Goal: Task Accomplishment & Management: Manage account settings

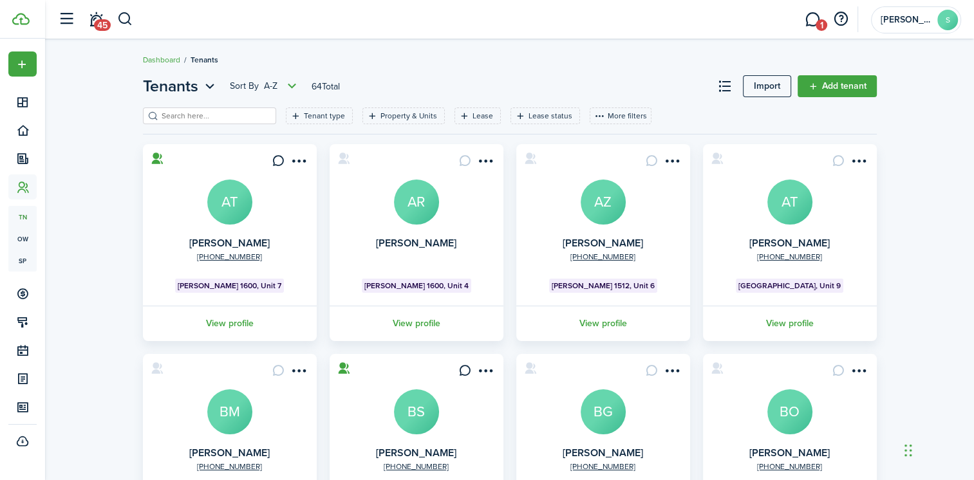
click at [167, 117] on input "search" at bounding box center [214, 116] width 113 height 12
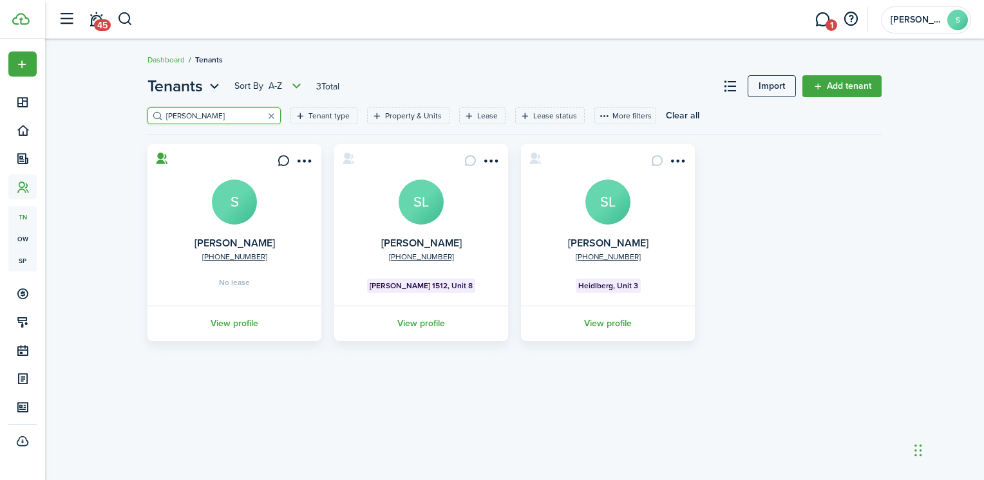
type input "[PERSON_NAME]"
click at [232, 205] on avatar-text "S" at bounding box center [234, 202] width 45 height 45
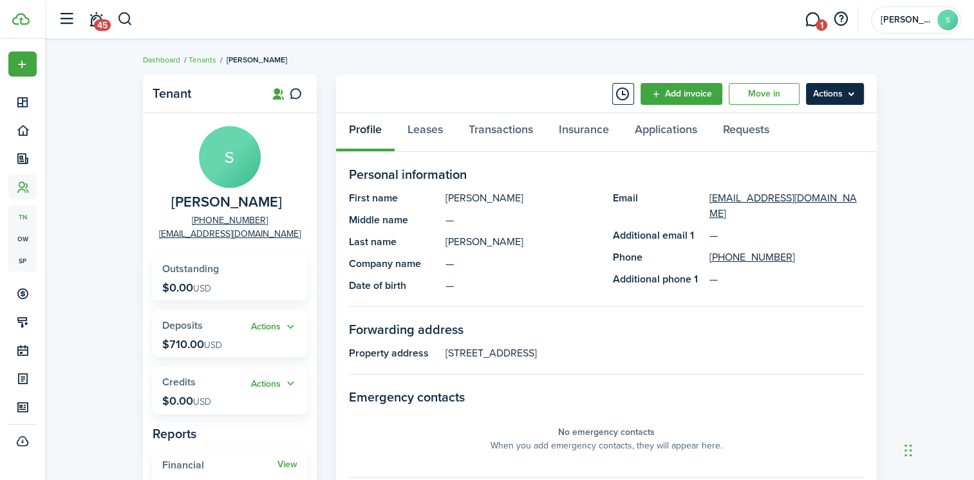
click at [831, 97] on menu-btn "Actions" at bounding box center [835, 94] width 58 height 22
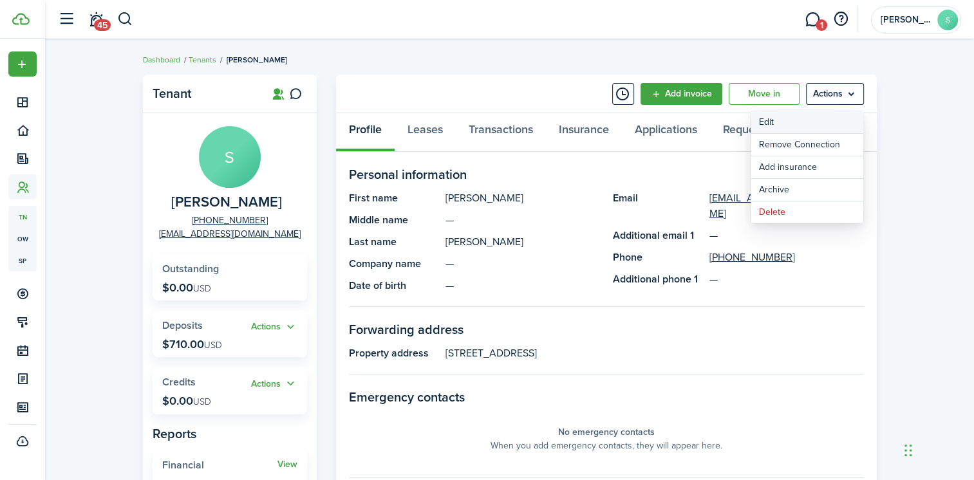
click at [768, 122] on link "Edit" at bounding box center [807, 122] width 113 height 22
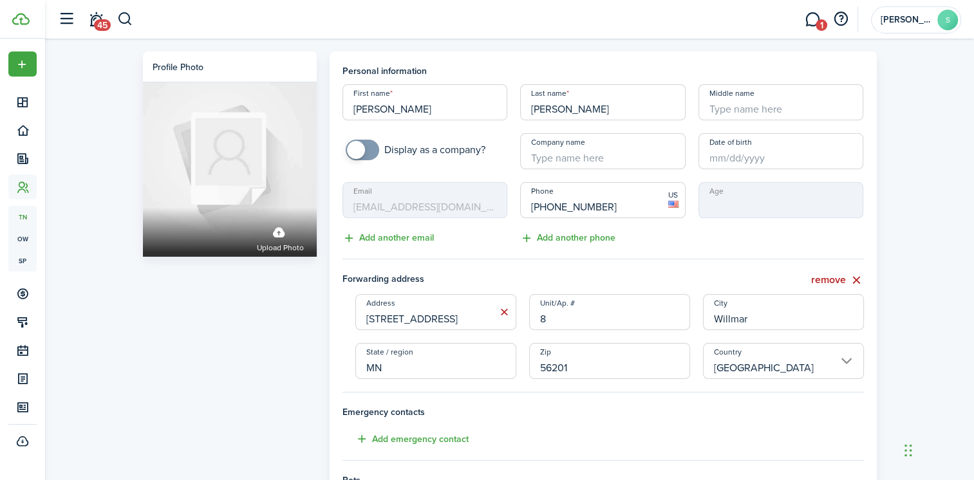
drag, startPoint x: 456, startPoint y: 319, endPoint x: 330, endPoint y: 307, distance: 126.9
click at [330, 307] on panel-main "Personal information First name [PERSON_NAME] Last name [PERSON_NAME] Middle na…" at bounding box center [603, 394] width 547 height 685
click at [835, 280] on button "remove" at bounding box center [837, 280] width 53 height 16
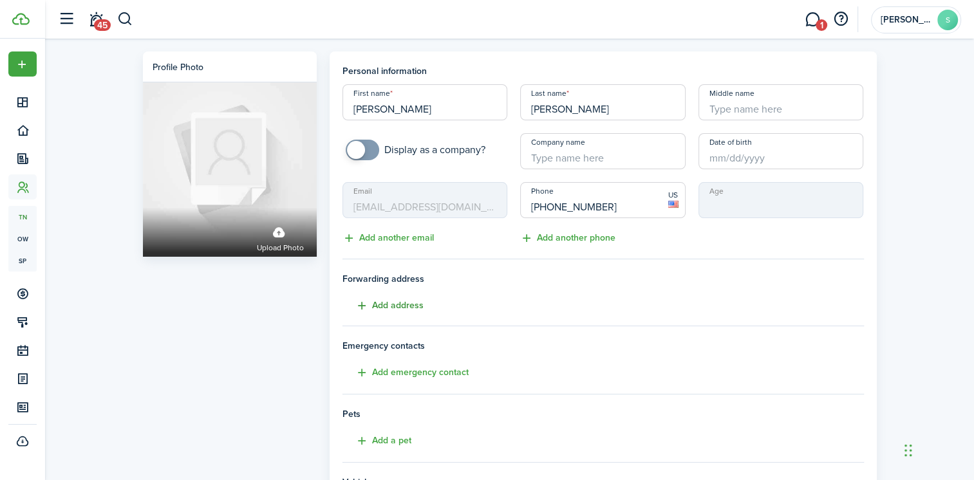
click at [390, 310] on button "Add address" at bounding box center [383, 306] width 81 height 15
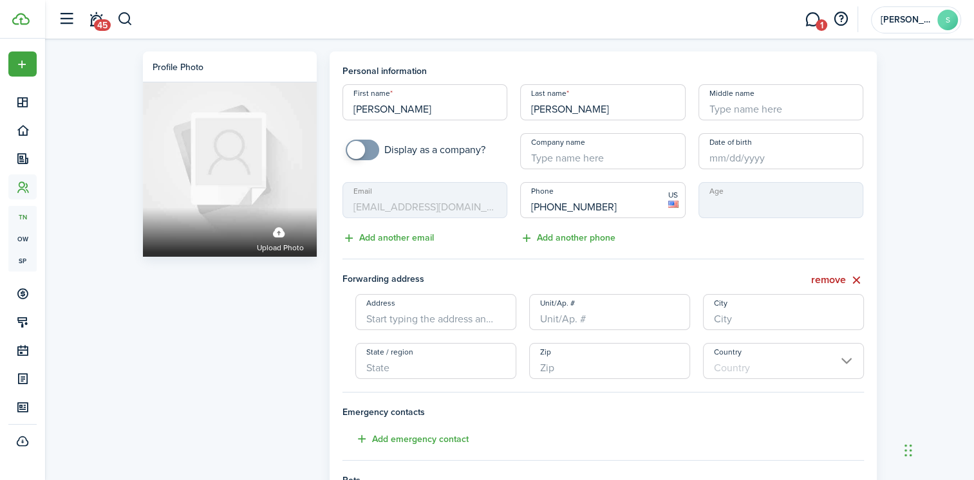
click at [382, 321] on input "Address" at bounding box center [435, 312] width 161 height 36
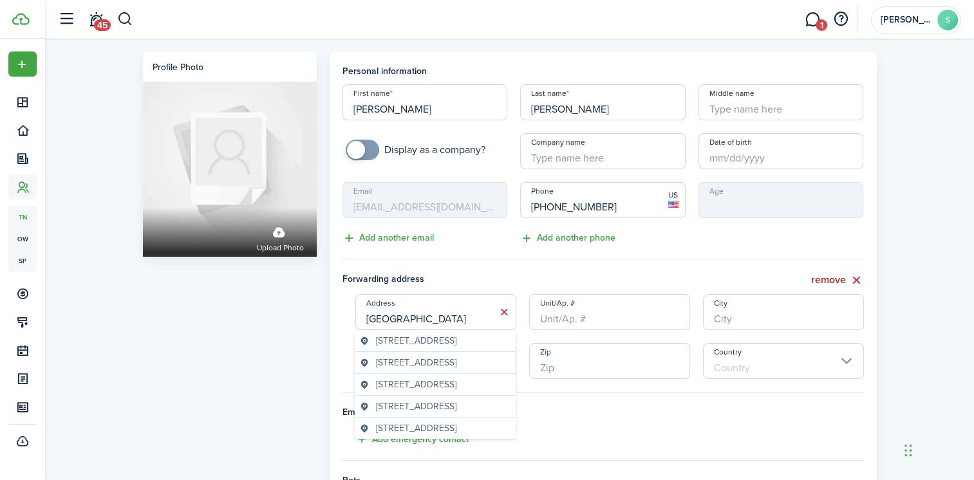
type input "[GEOGRAPHIC_DATA]"
type input "Monticello"
click at [450, 345] on span "[STREET_ADDRESS]" at bounding box center [416, 341] width 81 height 14
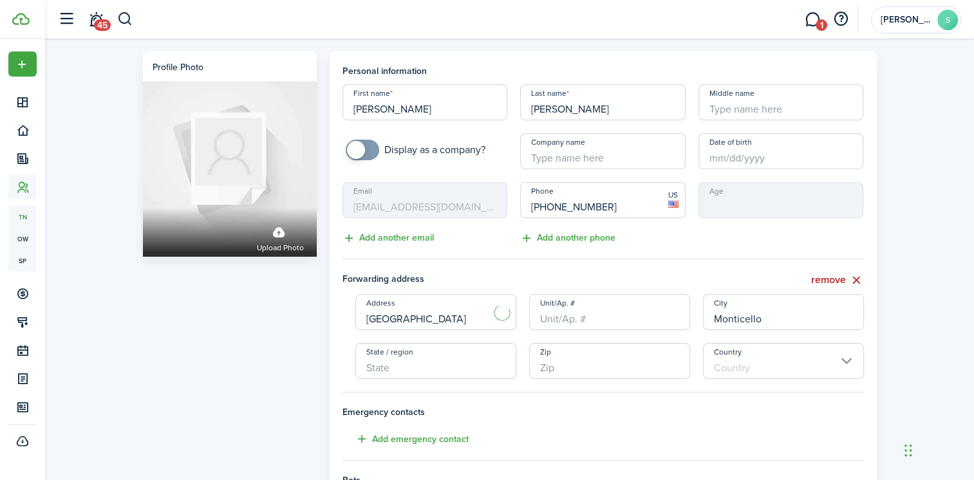
type input "[STREET_ADDRESS]"
type input "Monticello"
type input "MN"
type input "55362"
type input "[GEOGRAPHIC_DATA]"
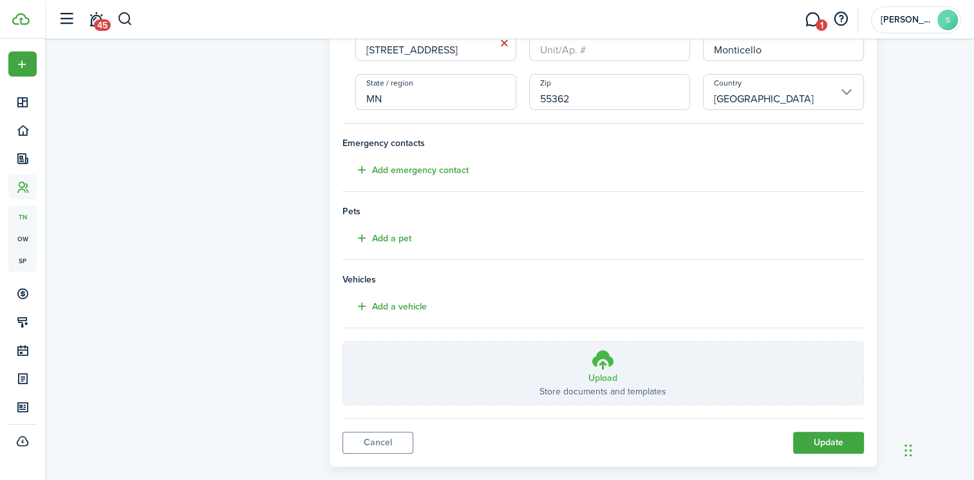
scroll to position [289, 0]
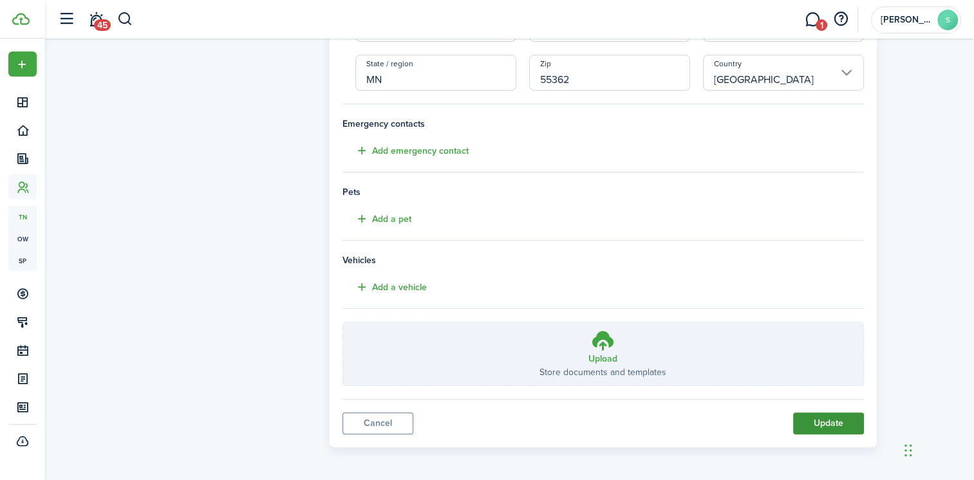
click at [840, 416] on button "Update" at bounding box center [828, 424] width 71 height 22
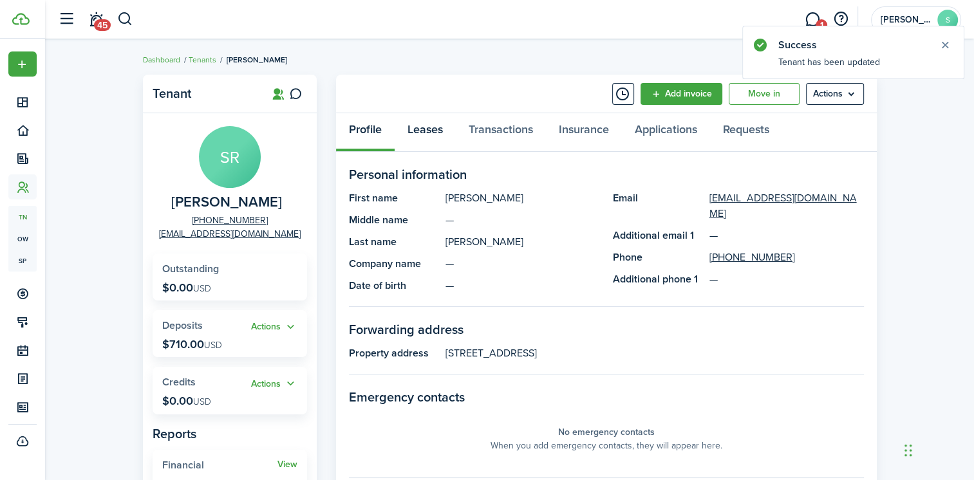
click at [432, 131] on link "Leases" at bounding box center [425, 132] width 61 height 39
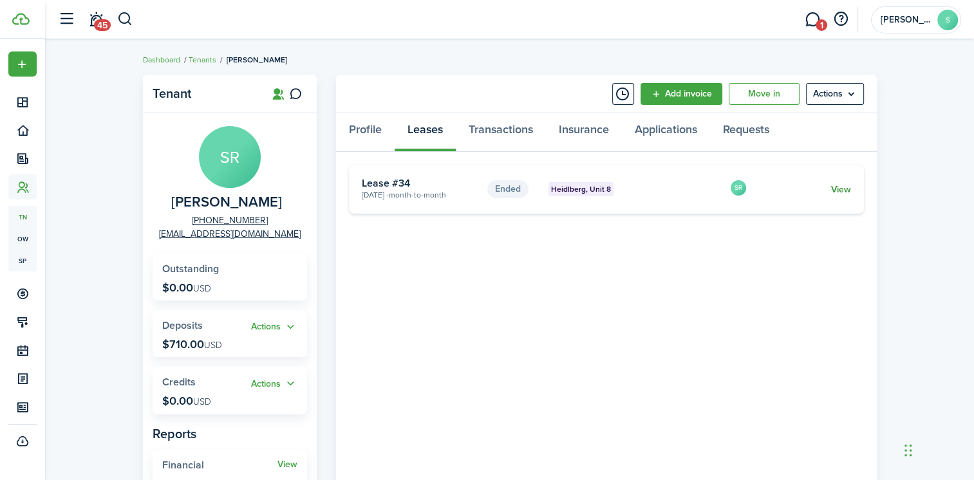
click at [843, 192] on link "View" at bounding box center [841, 190] width 20 height 14
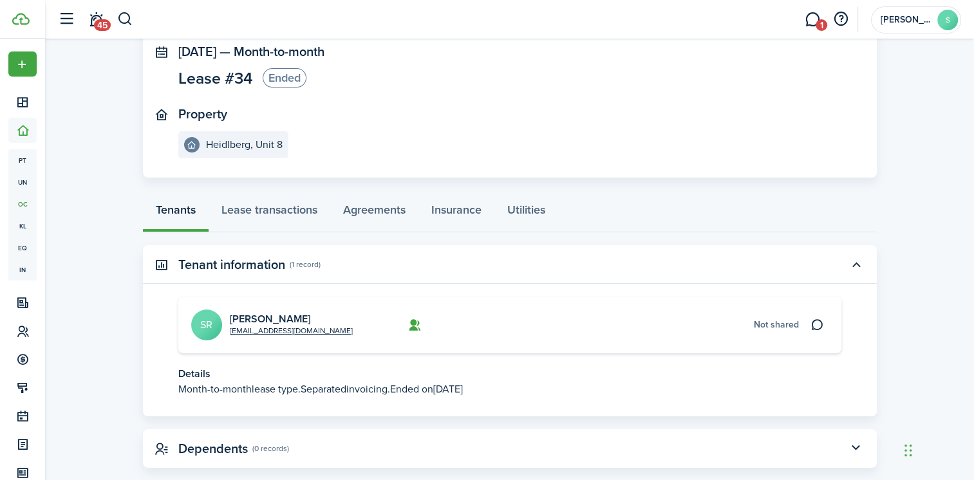
scroll to position [103, 0]
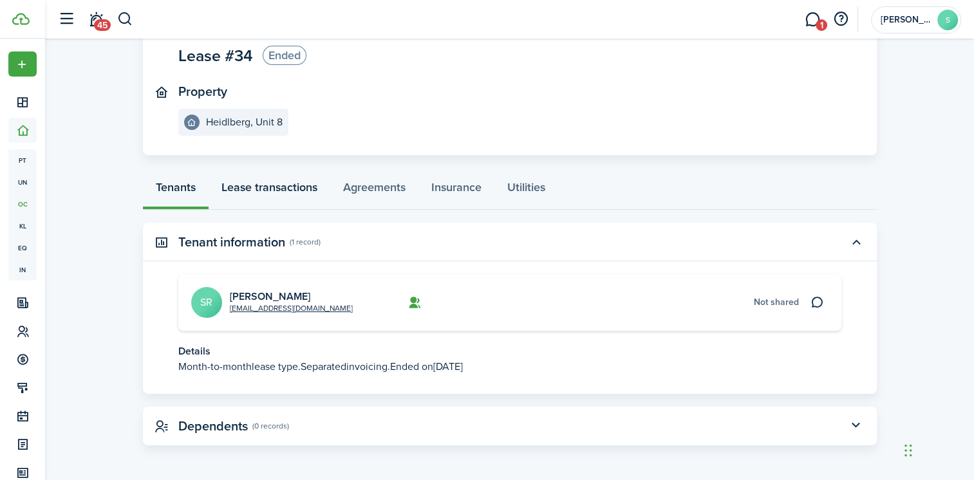
click at [290, 189] on link "Lease transactions" at bounding box center [270, 190] width 122 height 39
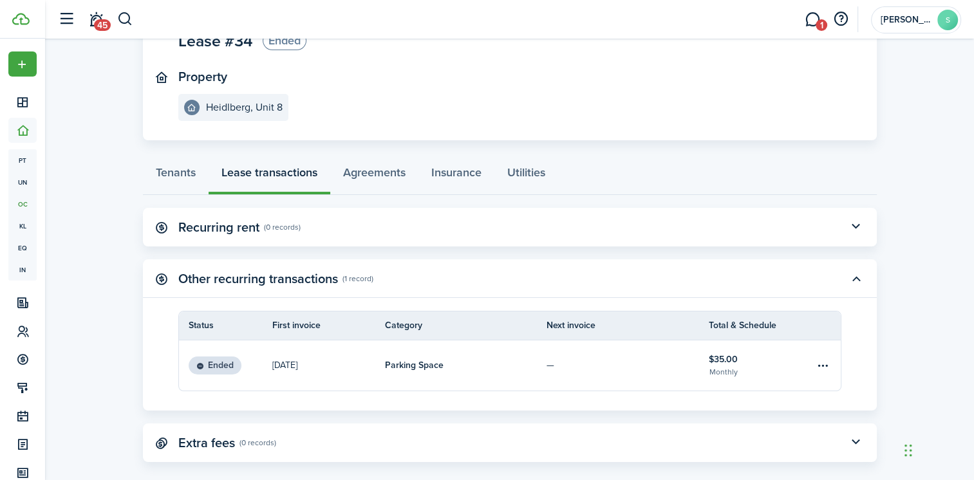
scroll to position [134, 0]
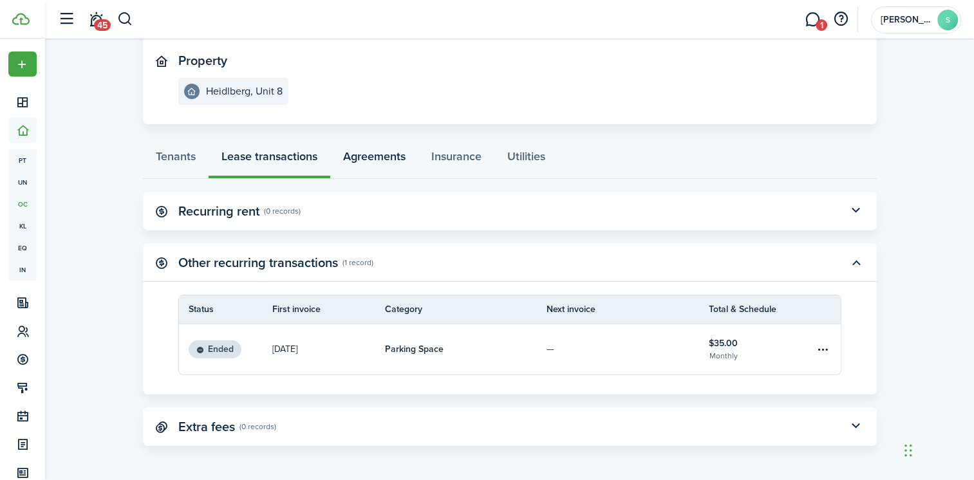
click at [365, 153] on link "Agreements" at bounding box center [374, 159] width 88 height 39
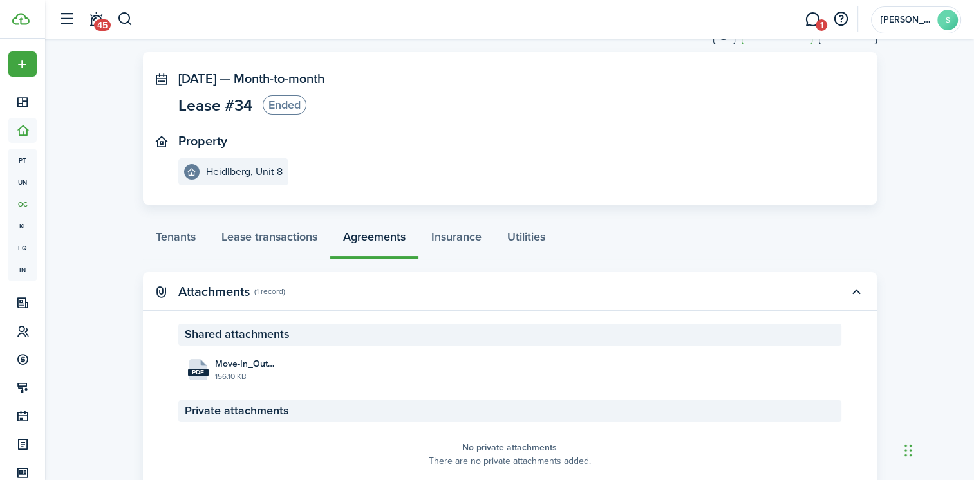
scroll to position [108, 0]
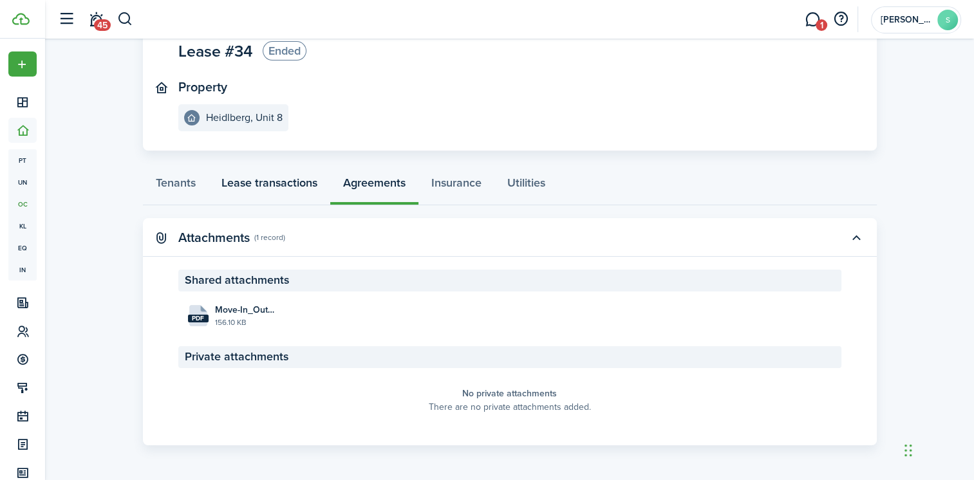
click at [260, 185] on link "Lease transactions" at bounding box center [270, 186] width 122 height 39
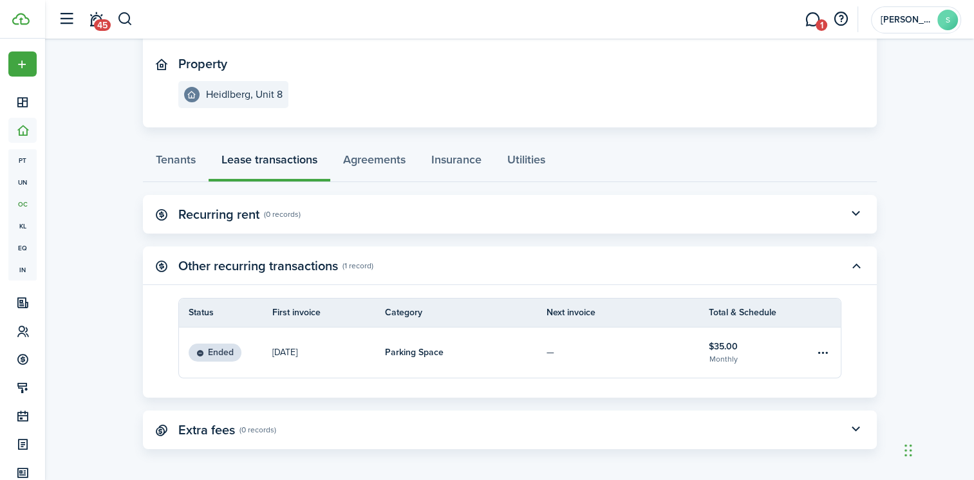
scroll to position [134, 0]
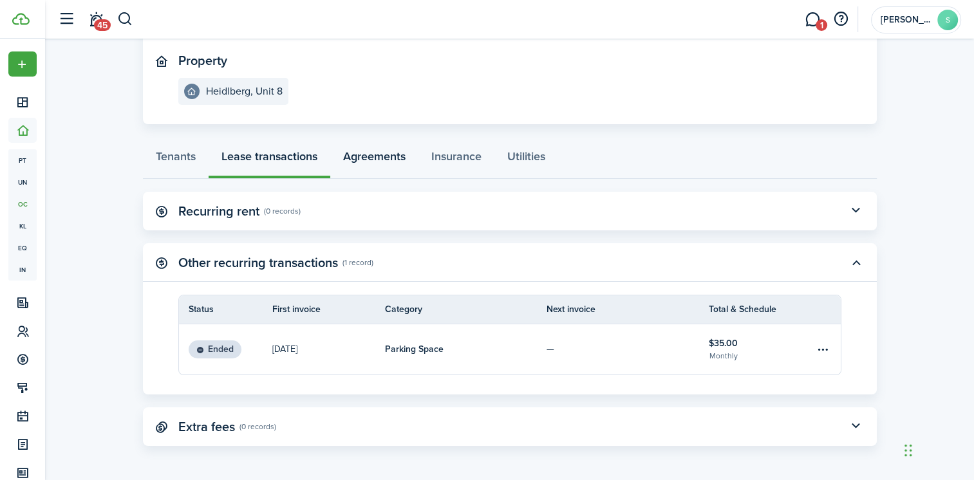
click at [379, 158] on link "Agreements" at bounding box center [374, 159] width 88 height 39
